Goal: Task Accomplishment & Management: Complete application form

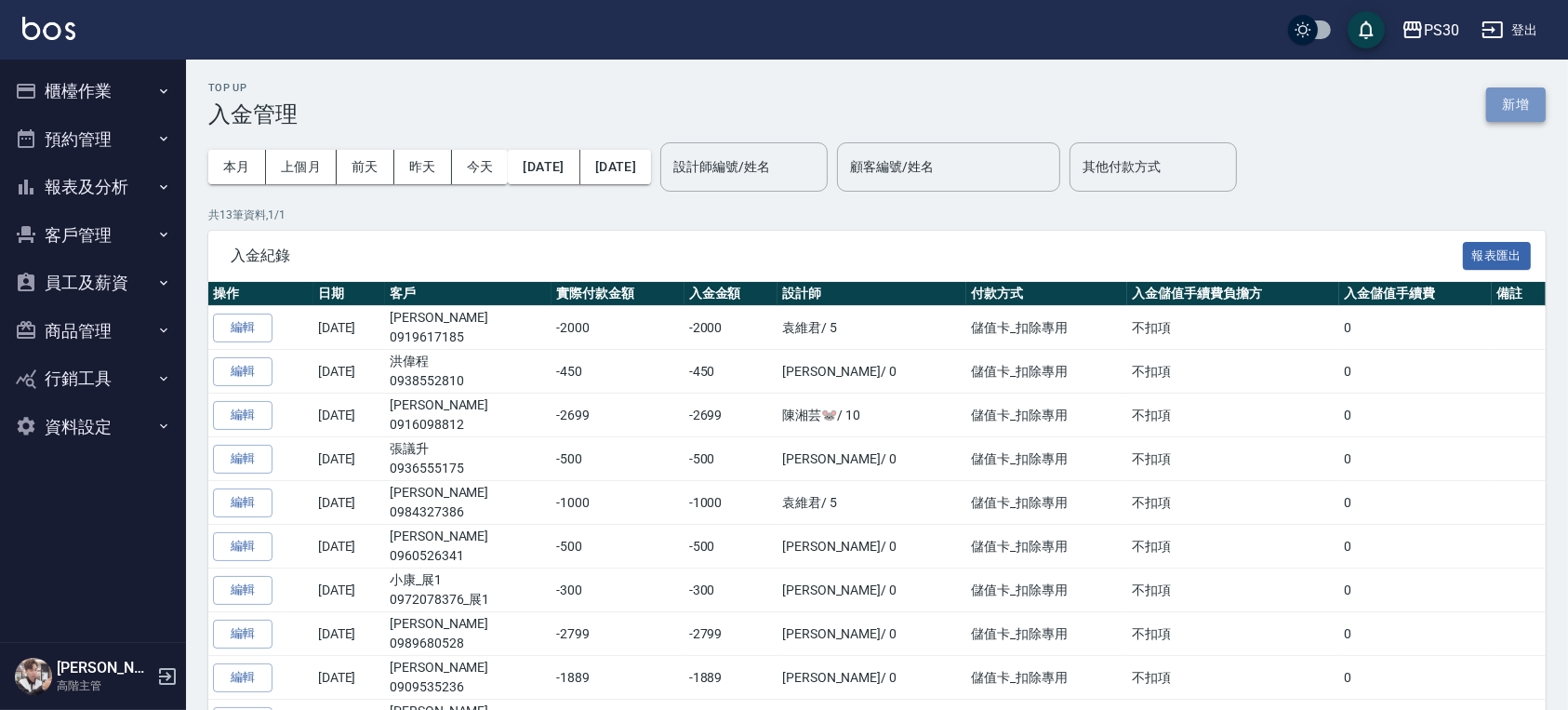
click at [1508, 115] on button "新增" at bounding box center [1516, 104] width 60 height 34
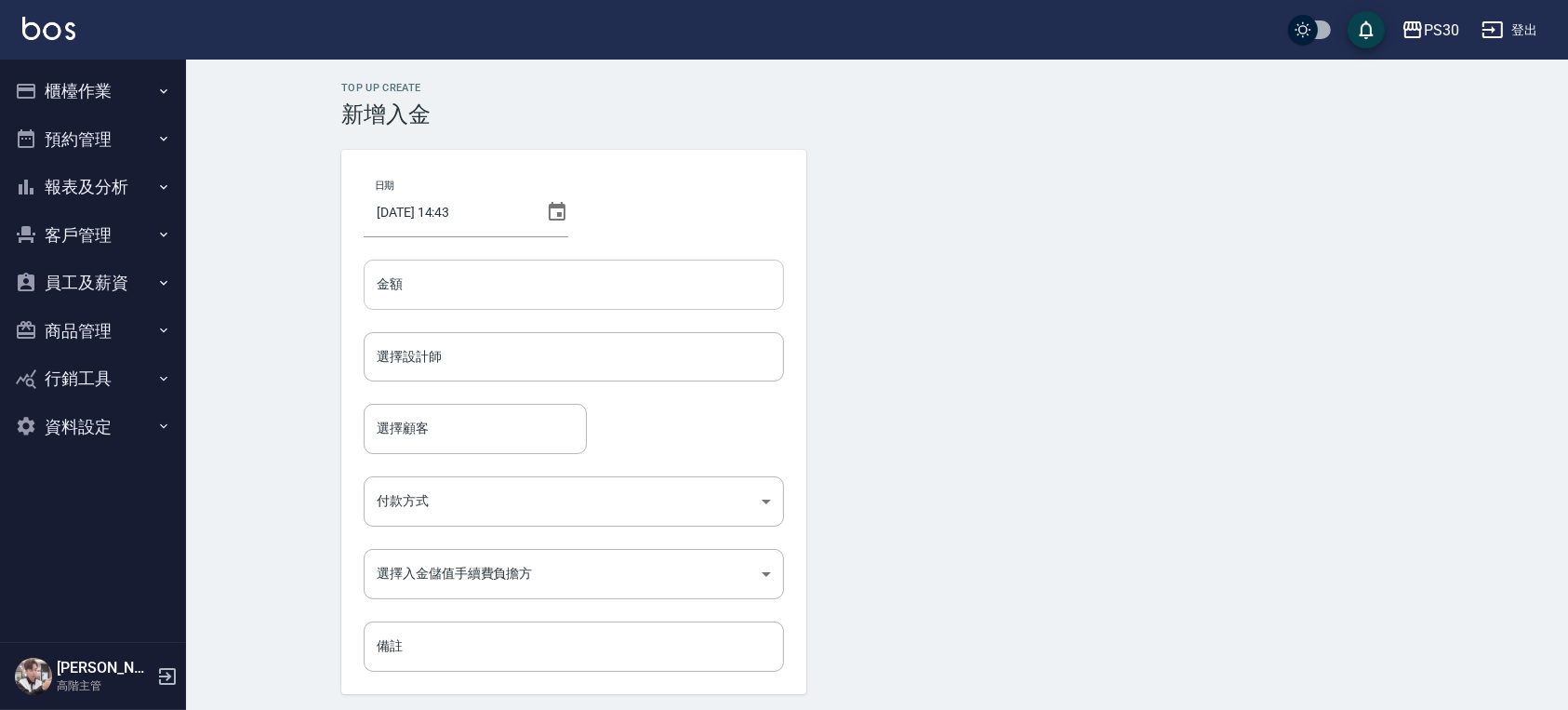
click at [513, 268] on input "金額" at bounding box center [574, 284] width 421 height 50
type input "0"
type input "450"
click at [504, 356] on input "選擇設計師" at bounding box center [574, 356] width 404 height 32
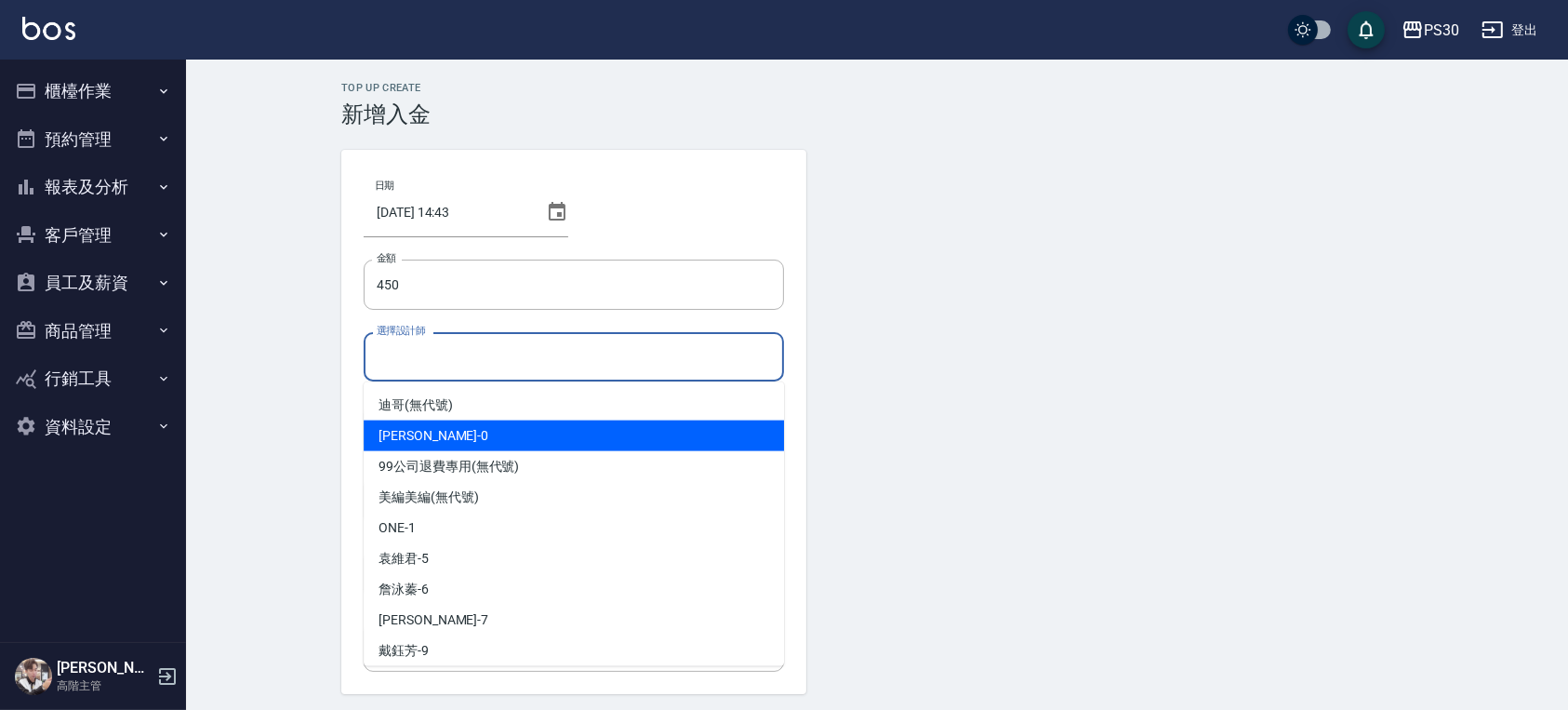
click at [521, 433] on div "[PERSON_NAME] -0" at bounding box center [574, 436] width 421 height 30
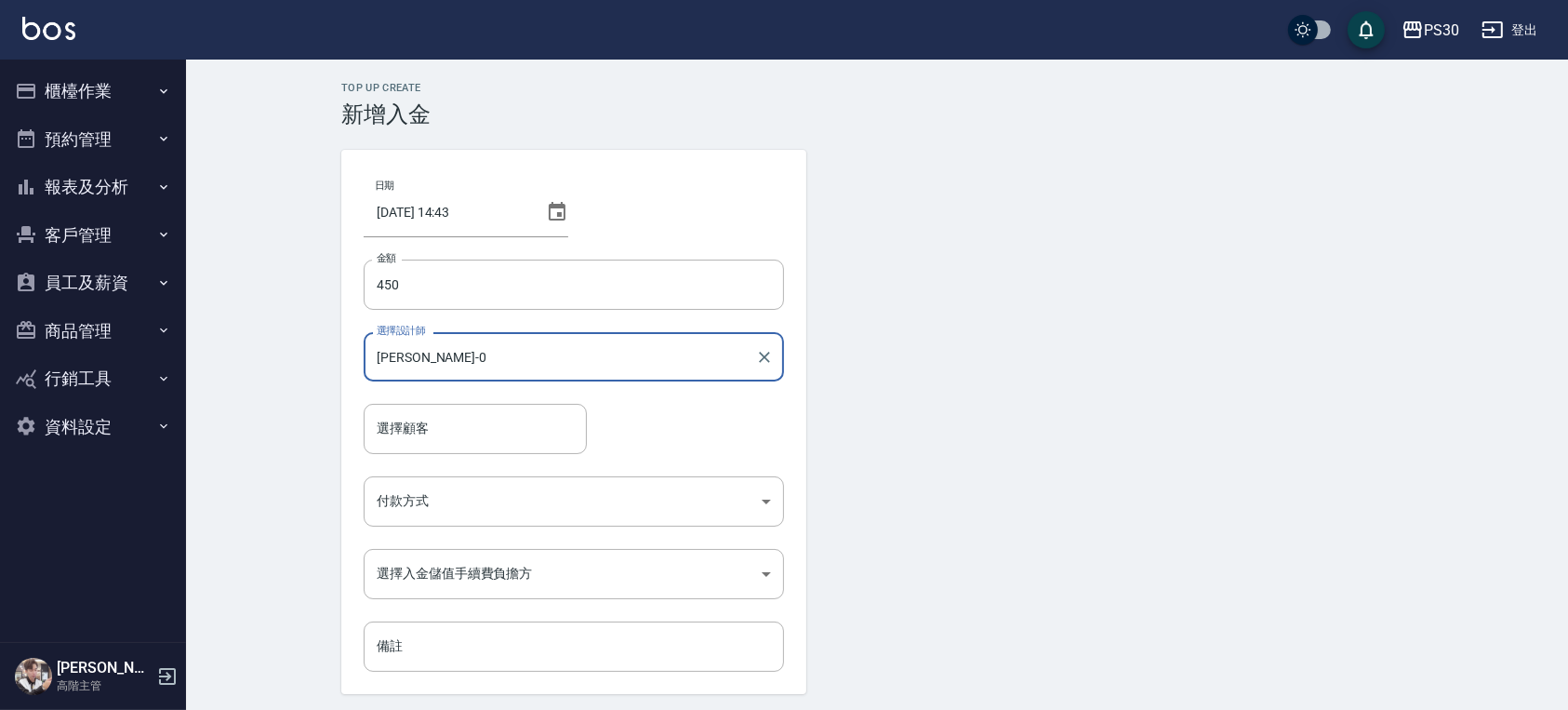
type input "[PERSON_NAME]-0"
click at [431, 424] on input "選擇顧客" at bounding box center [476, 428] width 206 height 32
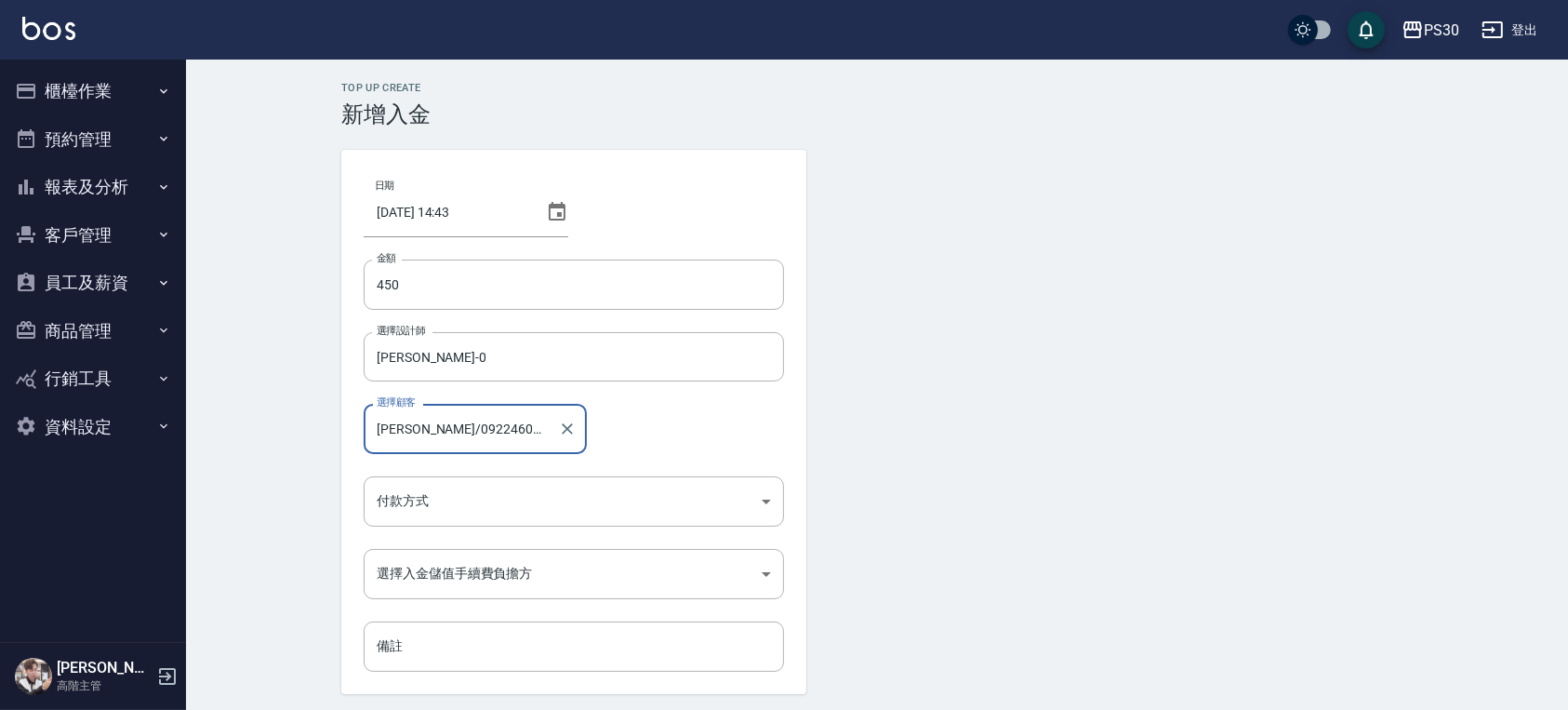
type input "[PERSON_NAME]/0922460772"
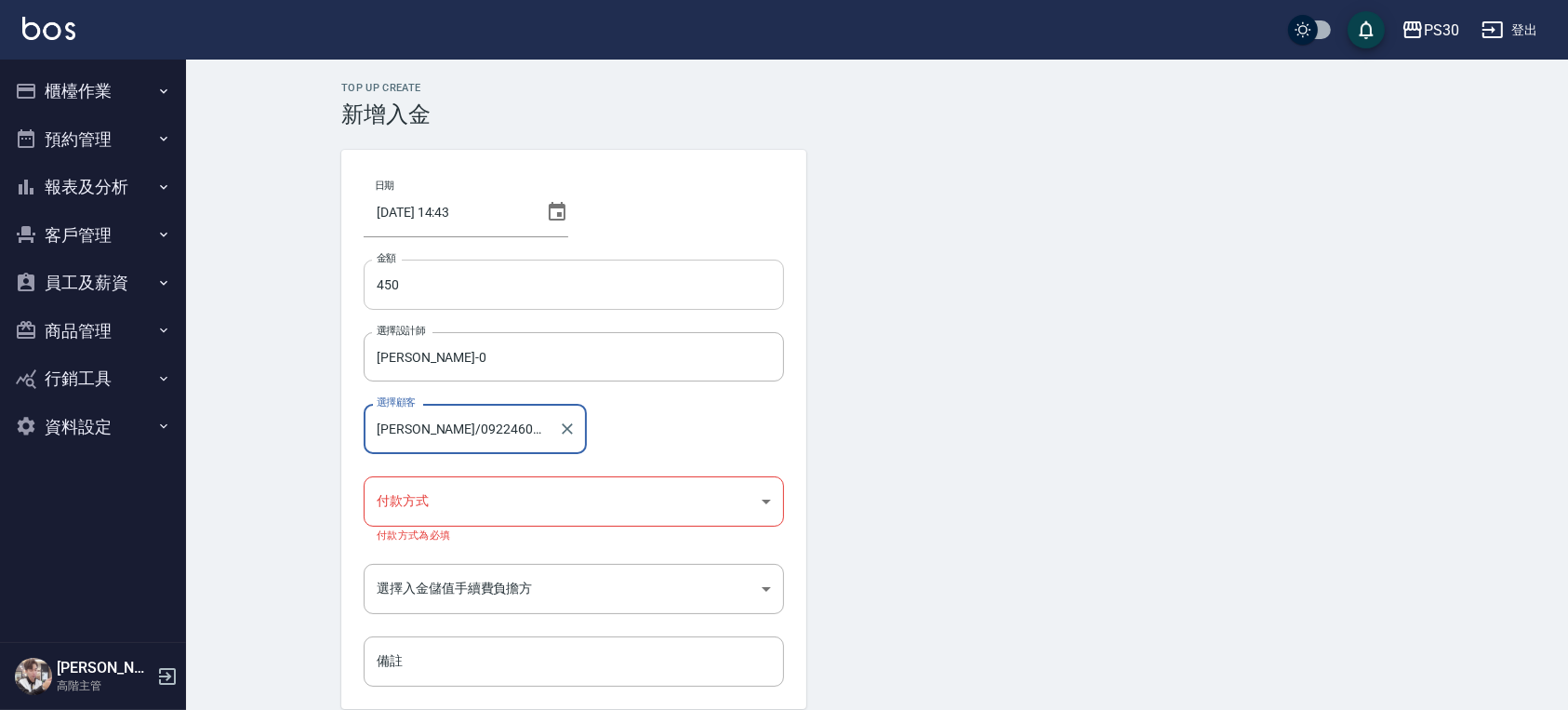
click at [381, 283] on input "450" at bounding box center [574, 284] width 421 height 50
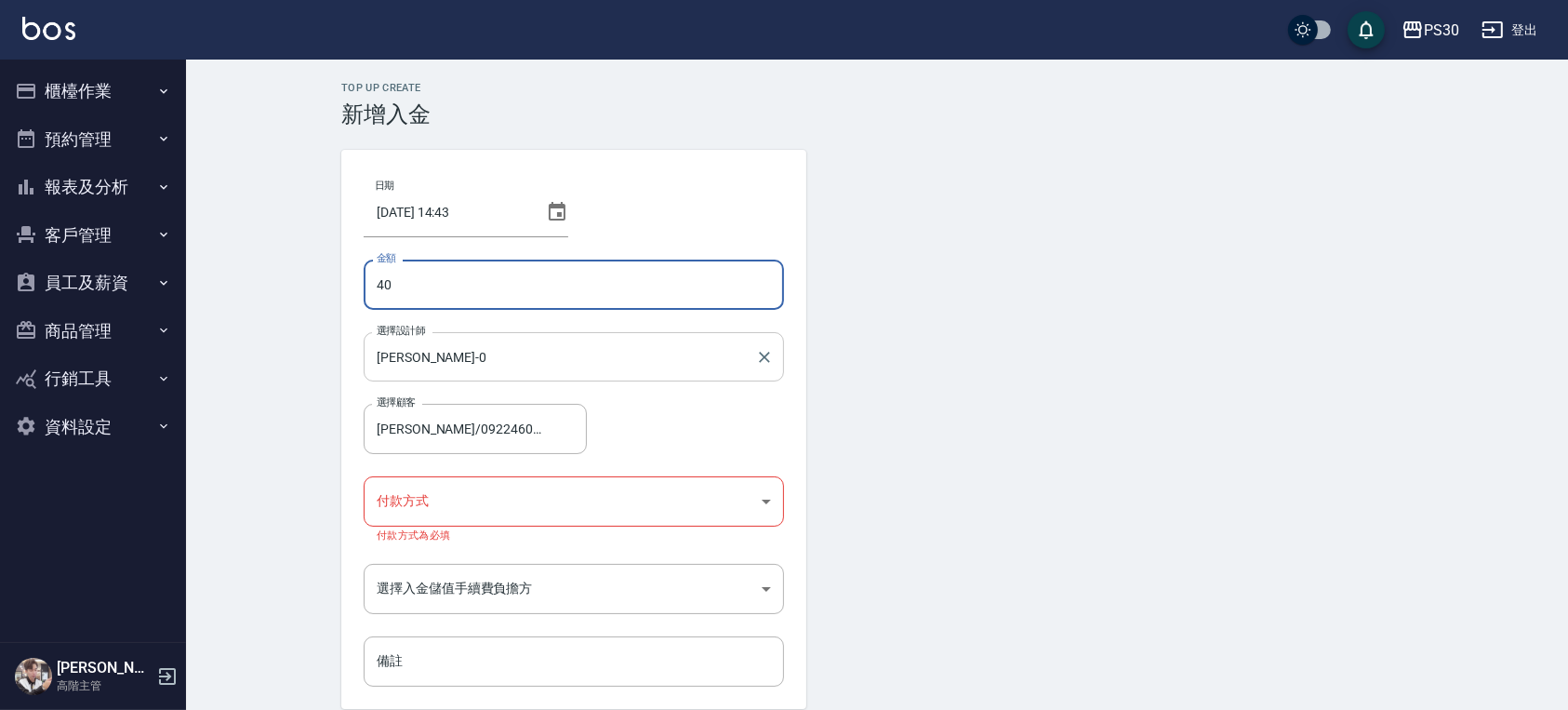
type input "4"
type input "-450"
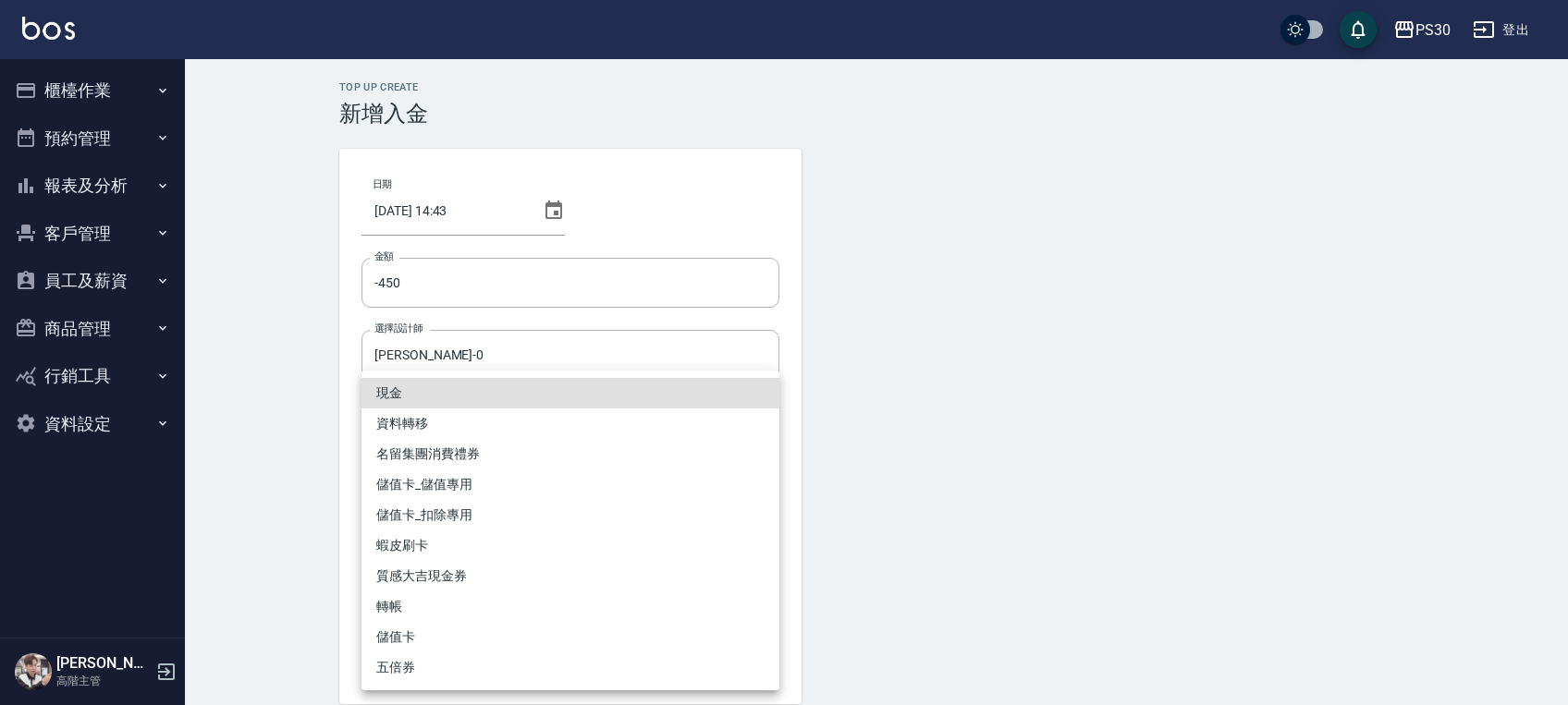
click at [463, 496] on body "PS30 登出 櫃檯作業 打帳單 帳單列表 掛單列表 座位開單 營業儀表板 現金收支登錄 高階收支登錄 材料自購登錄 每日結帳 排班表 現場電腦打卡 掃碼打卡…" at bounding box center [784, 391] width 1568 height 782
click at [456, 522] on li "儲值卡_扣除專用" at bounding box center [571, 515] width 418 height 30
type input "儲值卡_扣除專用"
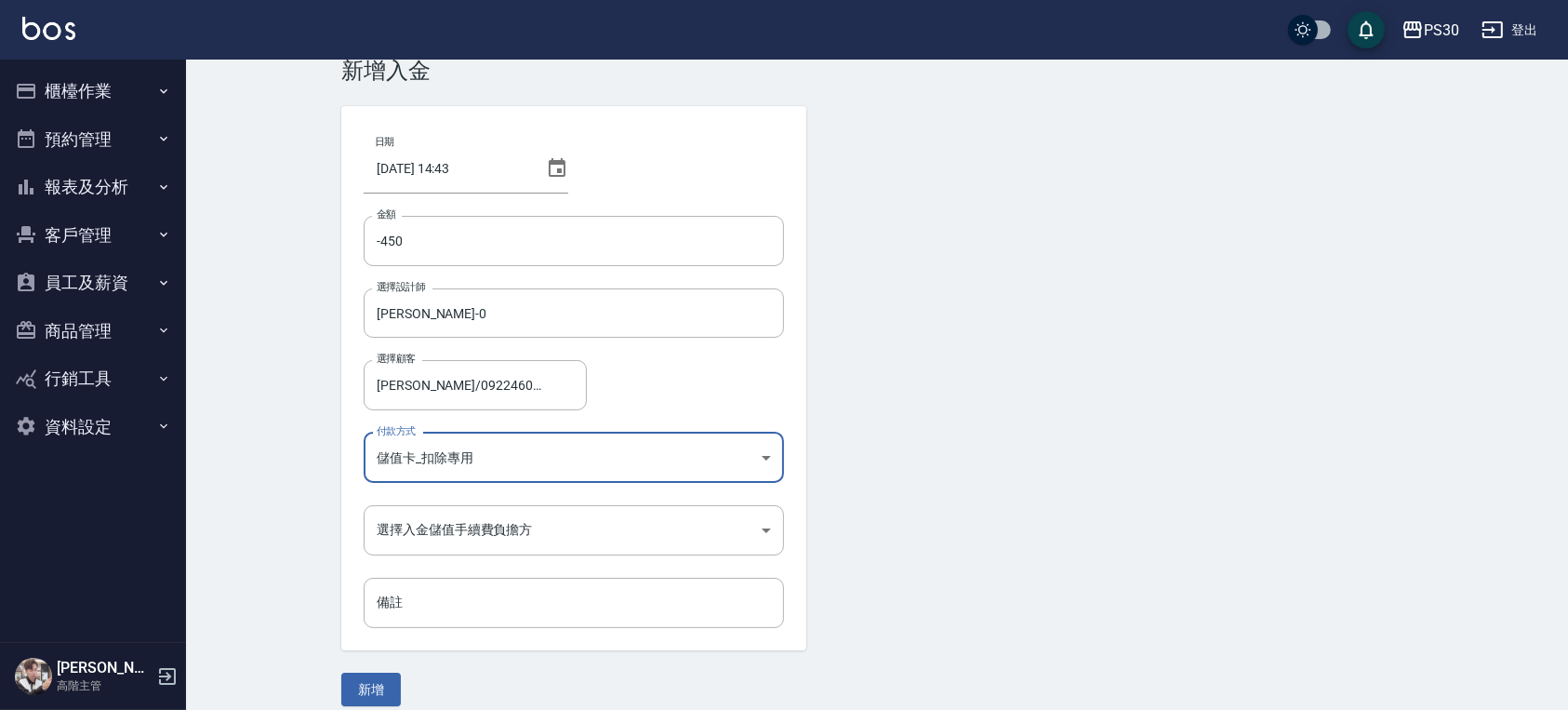
scroll to position [62, 0]
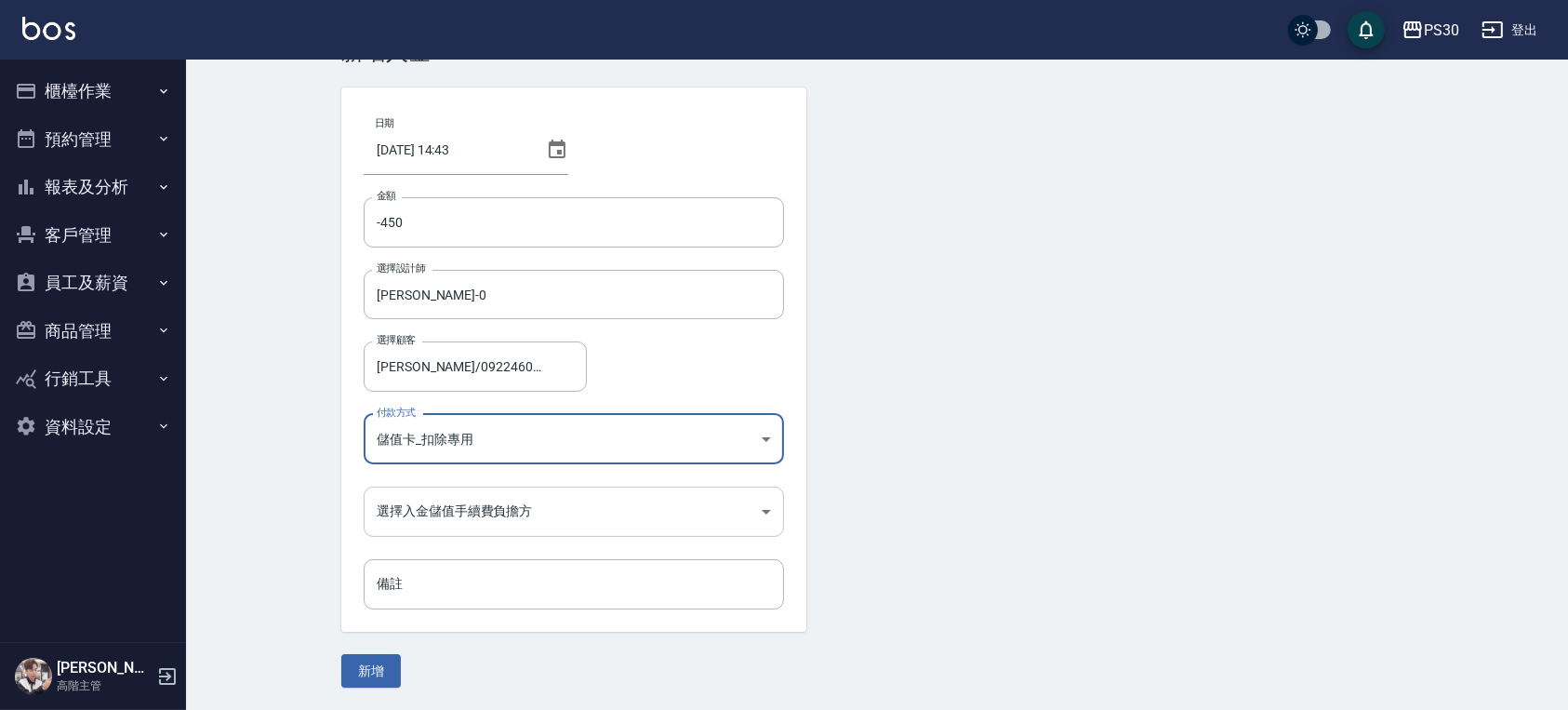
click at [471, 513] on body "PS30 登出 櫃檯作業 打帳單 帳單列表 掛單列表 座位開單 營業儀表板 現金收支登錄 高階收支登錄 材料自購登錄 每日結帳 排班表 現場電腦打卡 掃碼打卡…" at bounding box center [784, 324] width 1568 height 772
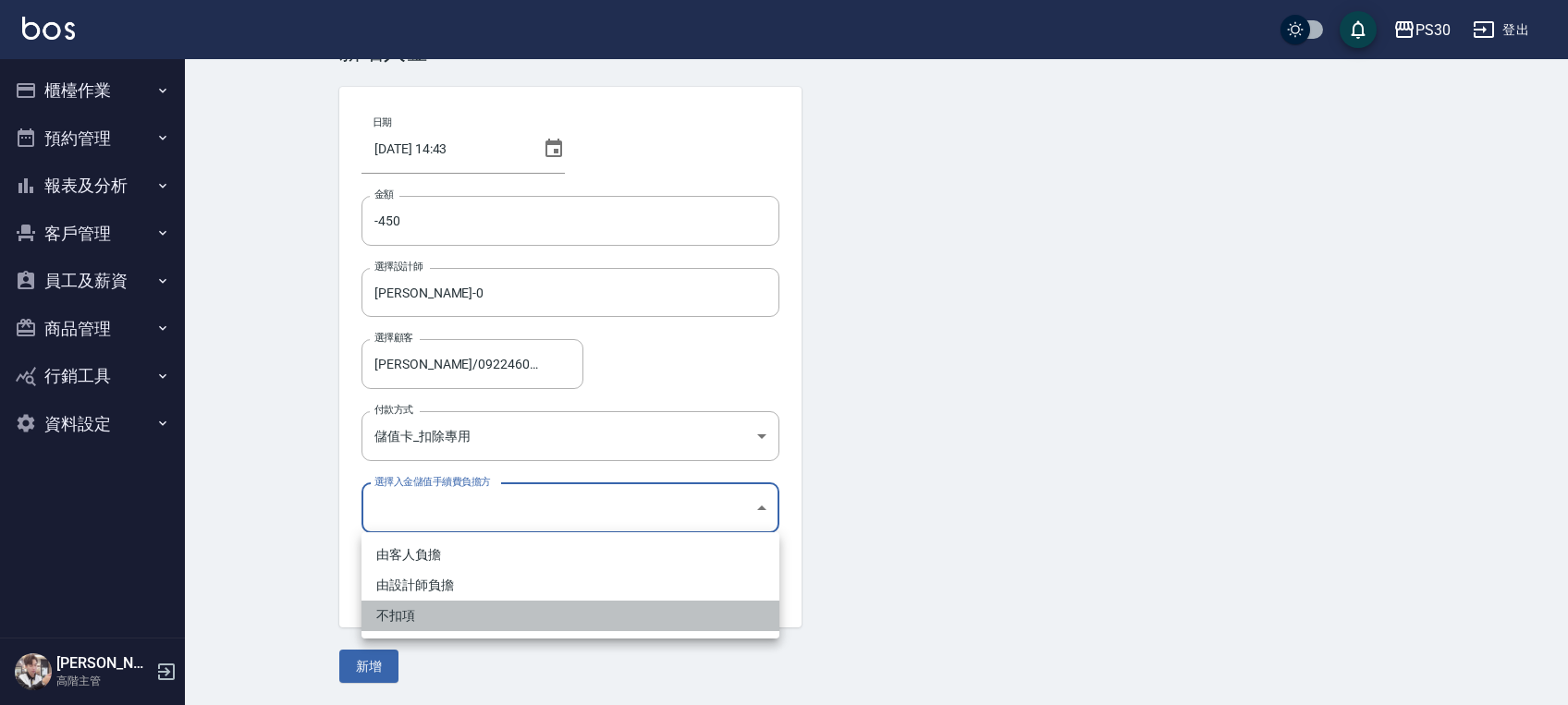
click at [435, 606] on li "不扣項" at bounding box center [571, 615] width 418 height 30
type input "WITHOUTHANDLINGFEE"
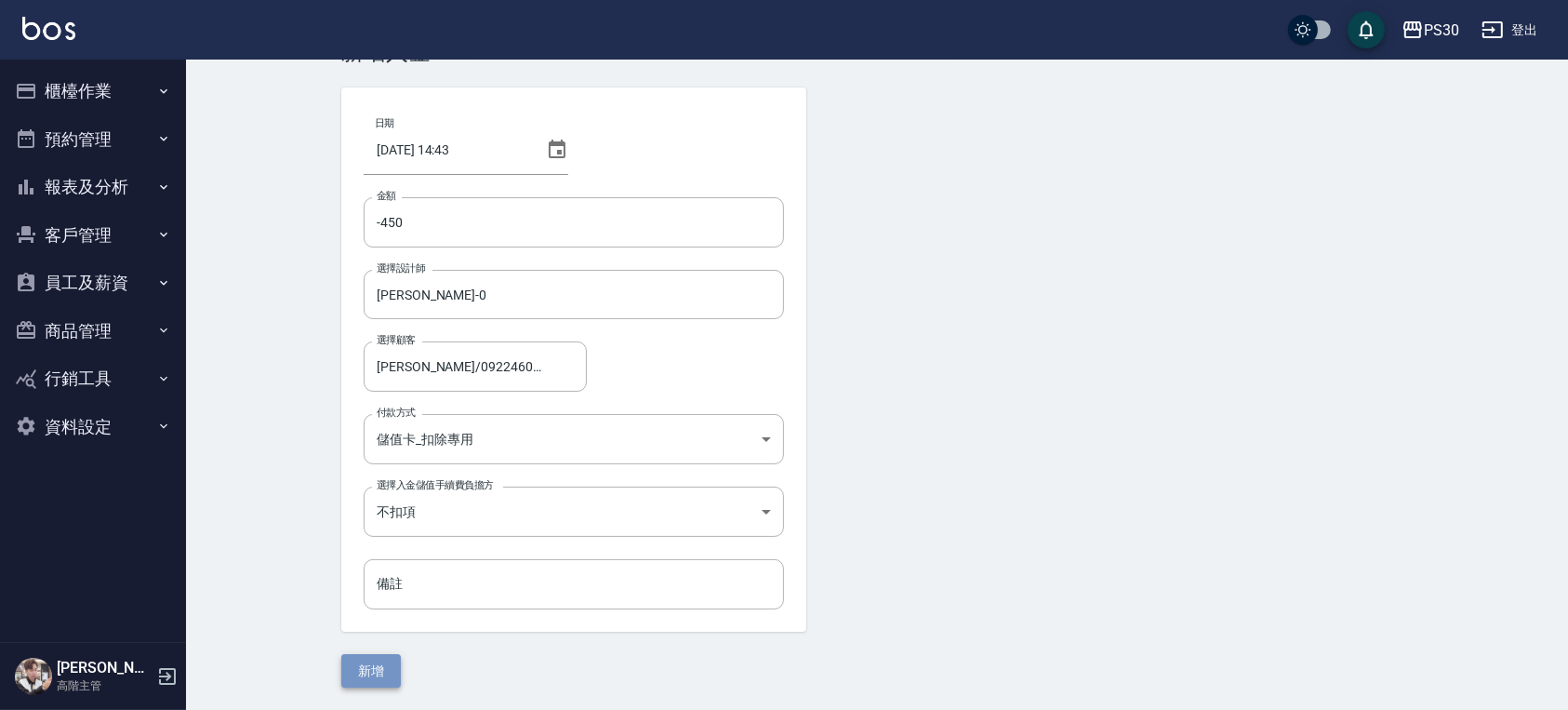
click at [375, 663] on button "新增" at bounding box center [371, 671] width 60 height 34
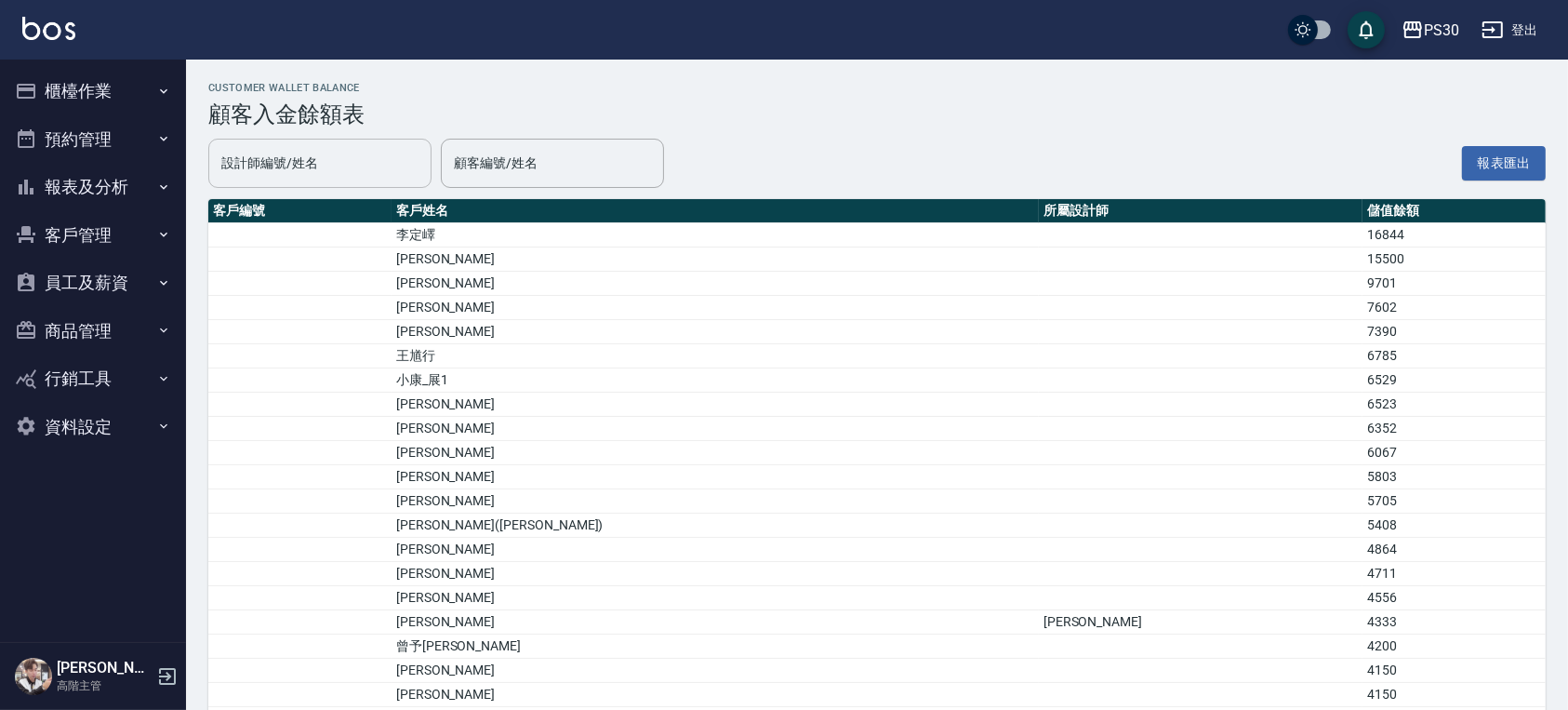
click at [356, 148] on input "設計師編號/姓名" at bounding box center [319, 163] width 206 height 32
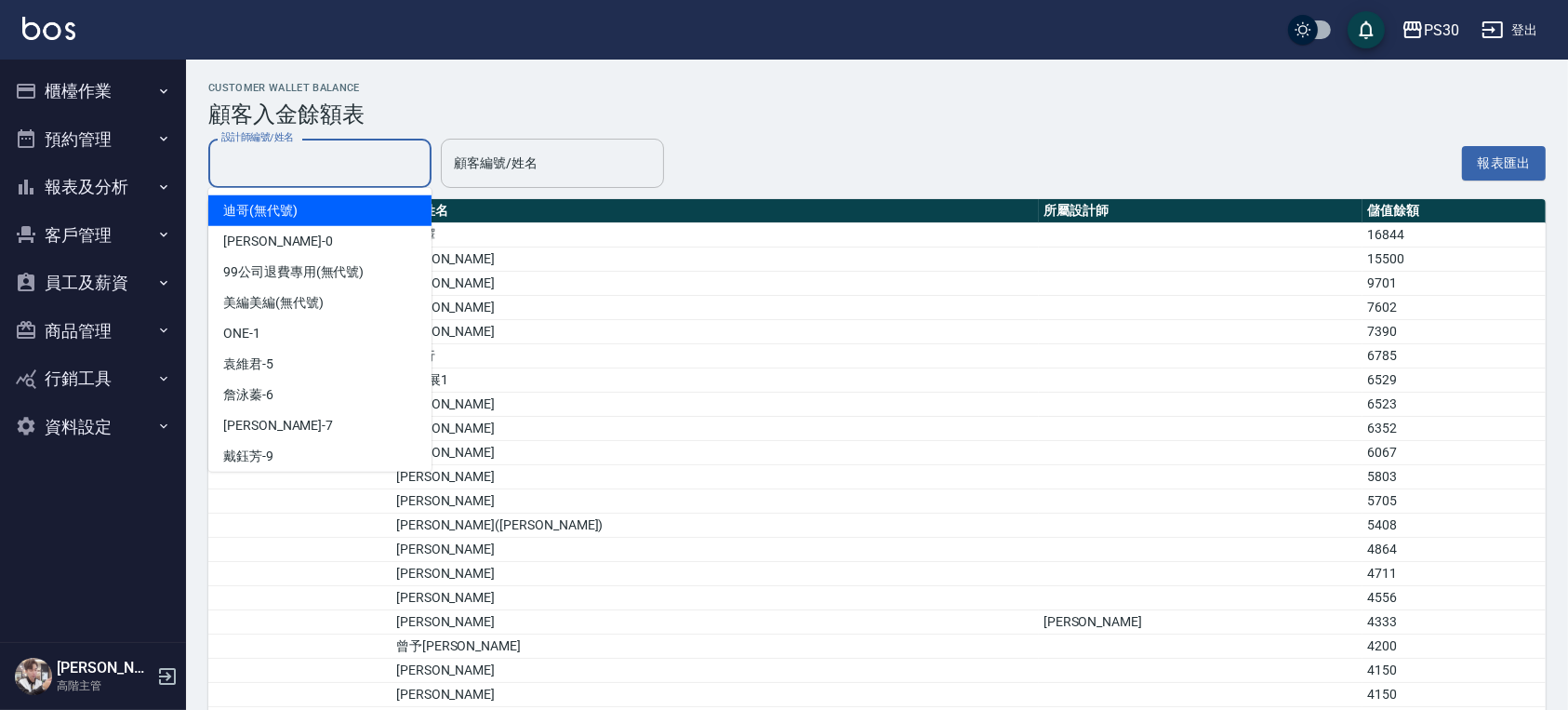
click at [539, 156] on input "顧客編號/姓名" at bounding box center [552, 163] width 206 height 32
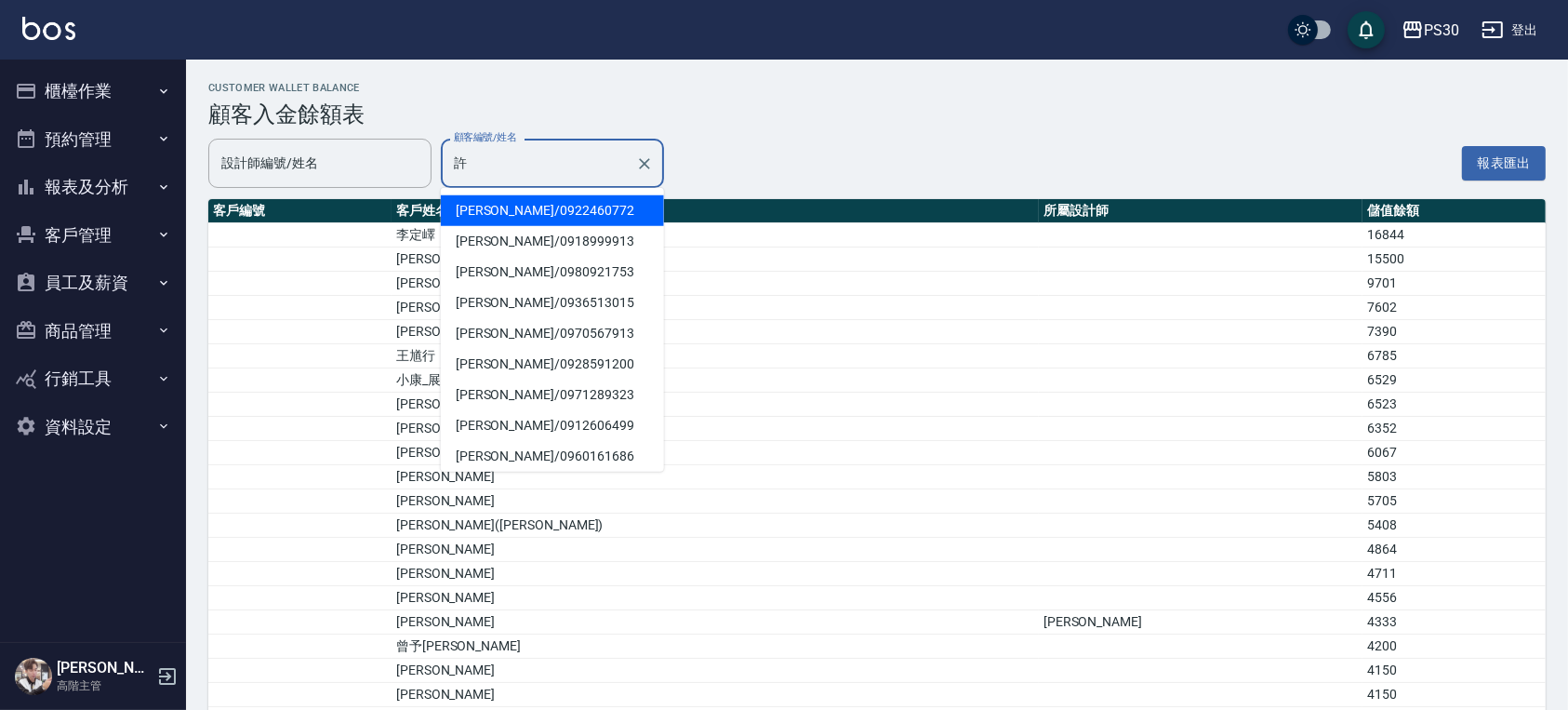
click at [528, 216] on span "許宏立 / 0922460772" at bounding box center [552, 210] width 223 height 30
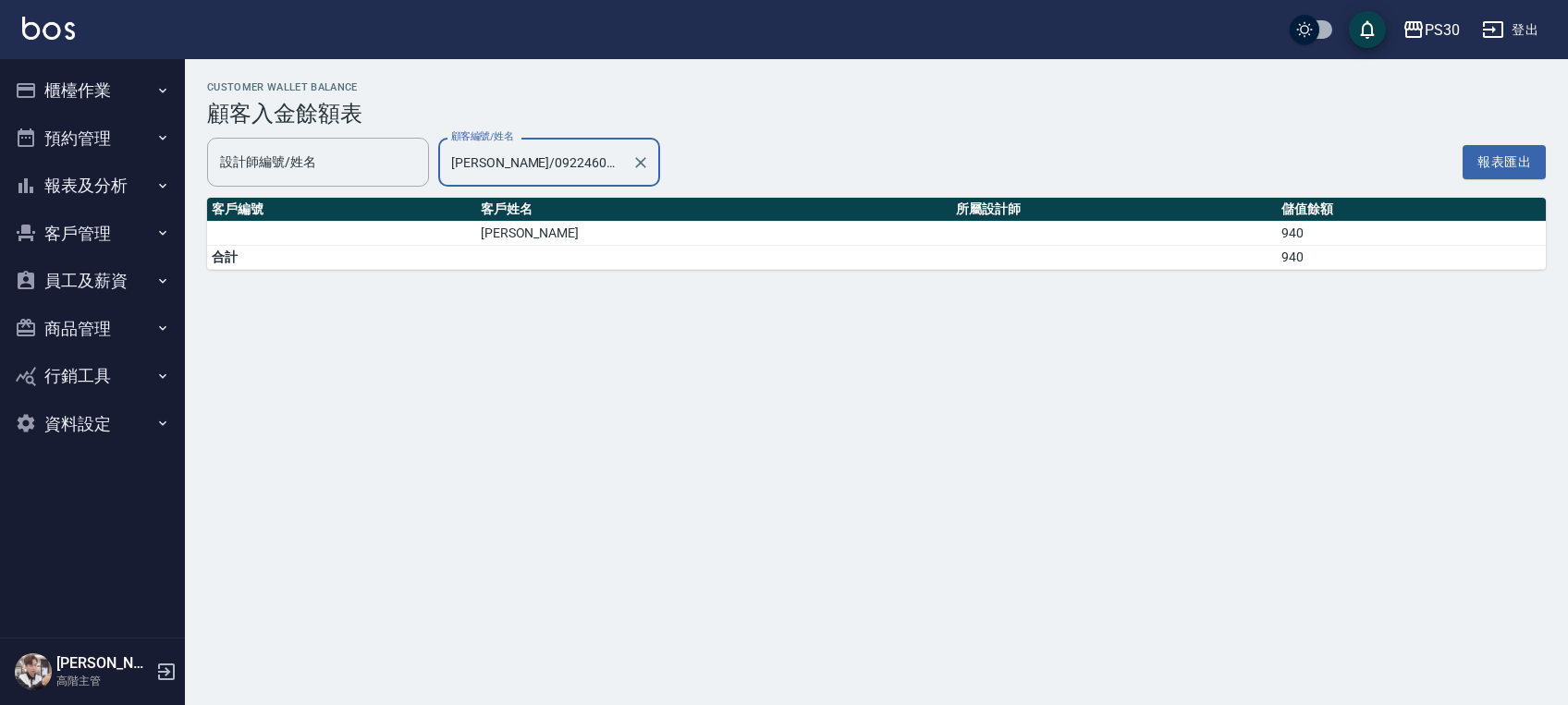
type input "[PERSON_NAME]/0922460772"
